Goal: Task Accomplishment & Management: Manage account settings

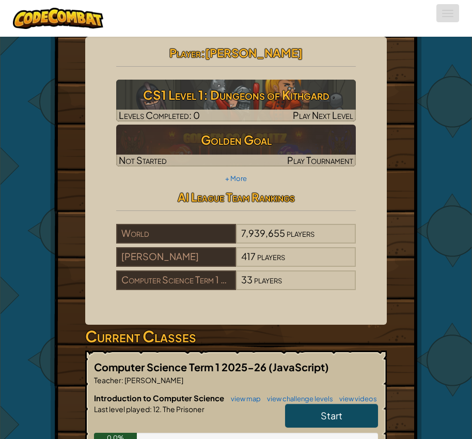
click at [442, 17] on button "Toggle navigation" at bounding box center [447, 13] width 23 height 18
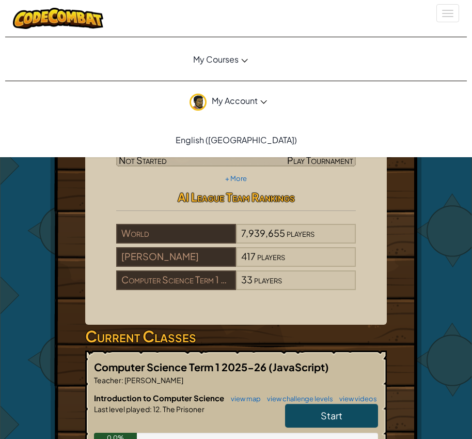
click at [249, 103] on span "My Account" at bounding box center [239, 100] width 55 height 11
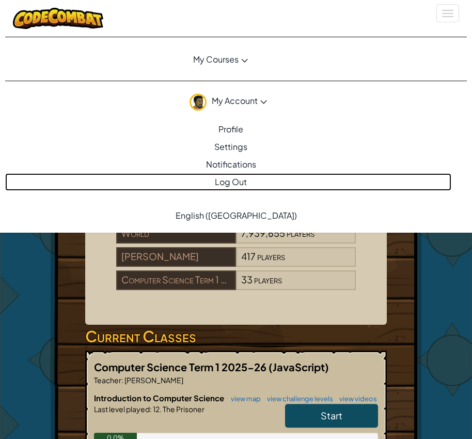
click at [245, 180] on link "Log Out" at bounding box center [228, 182] width 446 height 18
